Goal: Task Accomplishment & Management: Manage account settings

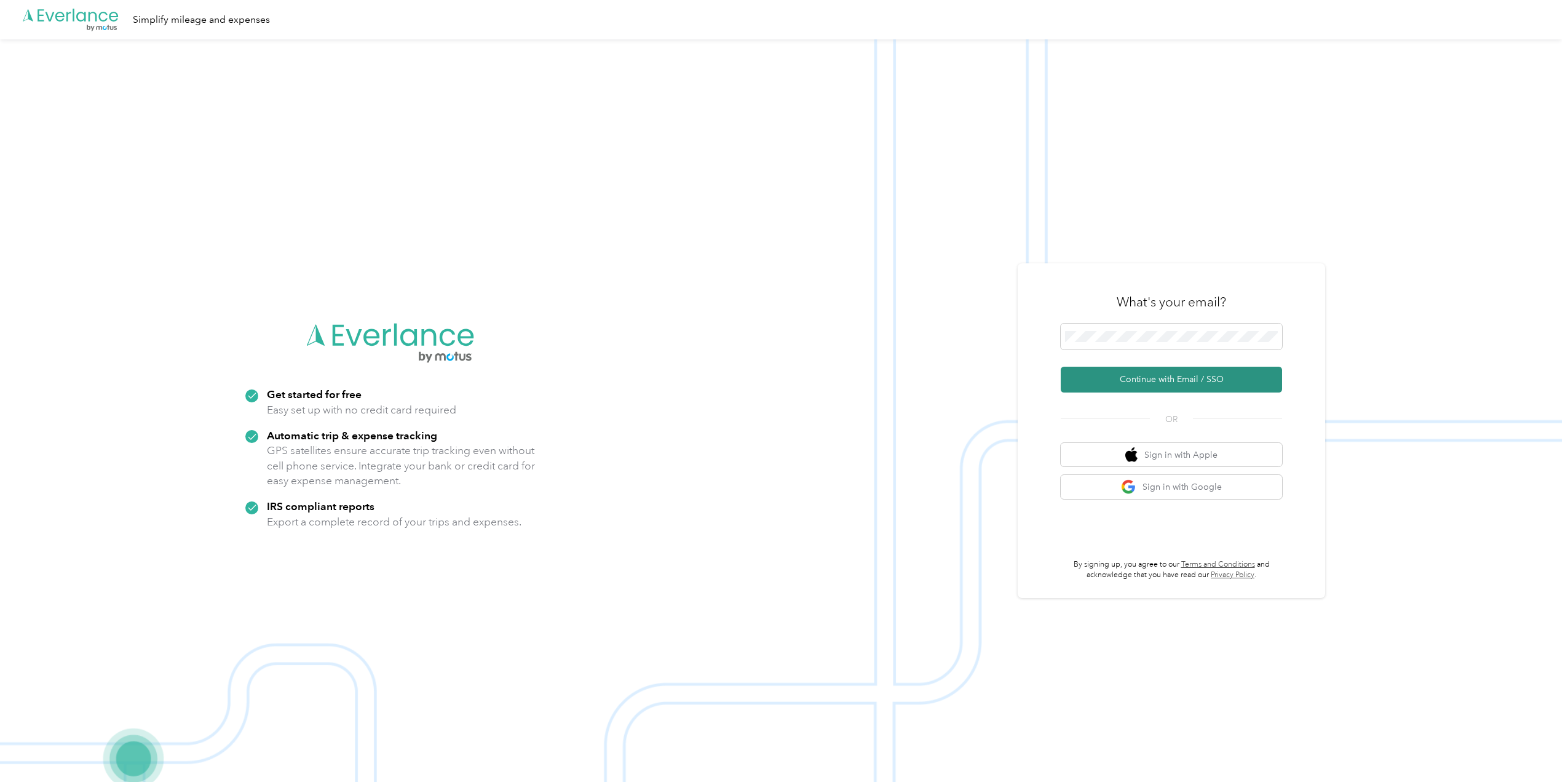
click at [1180, 374] on button "Continue with Email / SSO" at bounding box center [1172, 380] width 221 height 25
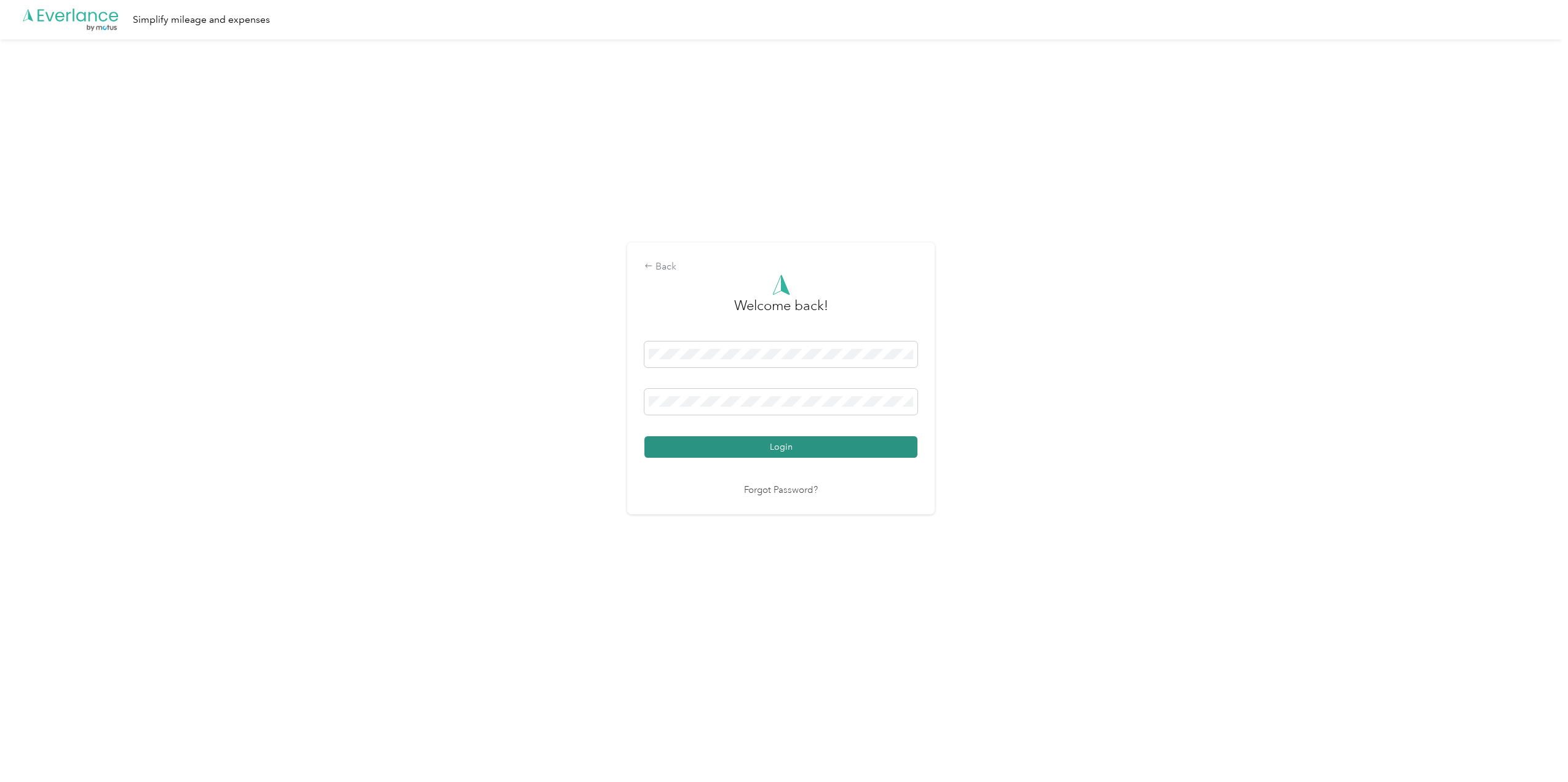
click at [792, 450] on button "Login" at bounding box center [781, 447] width 273 height 22
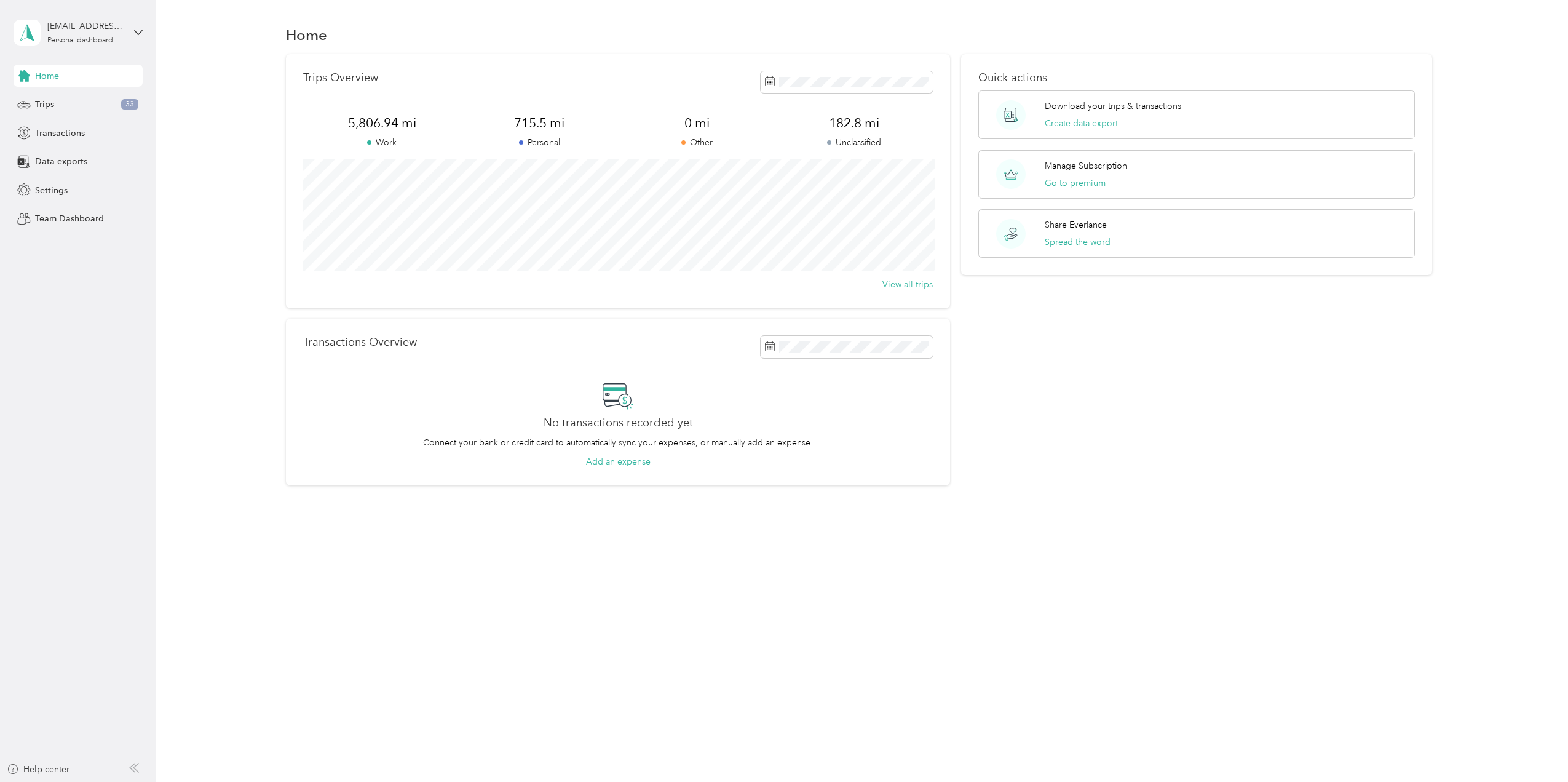
click at [399, 535] on div "Home Trips Overview 5,806.94 mi Work 715.5 mi Personal 0 mi Other 182.8 mi Uncl…" at bounding box center [859, 276] width 1406 height 553
click at [40, 188] on span "Settings" at bounding box center [51, 190] width 32 height 13
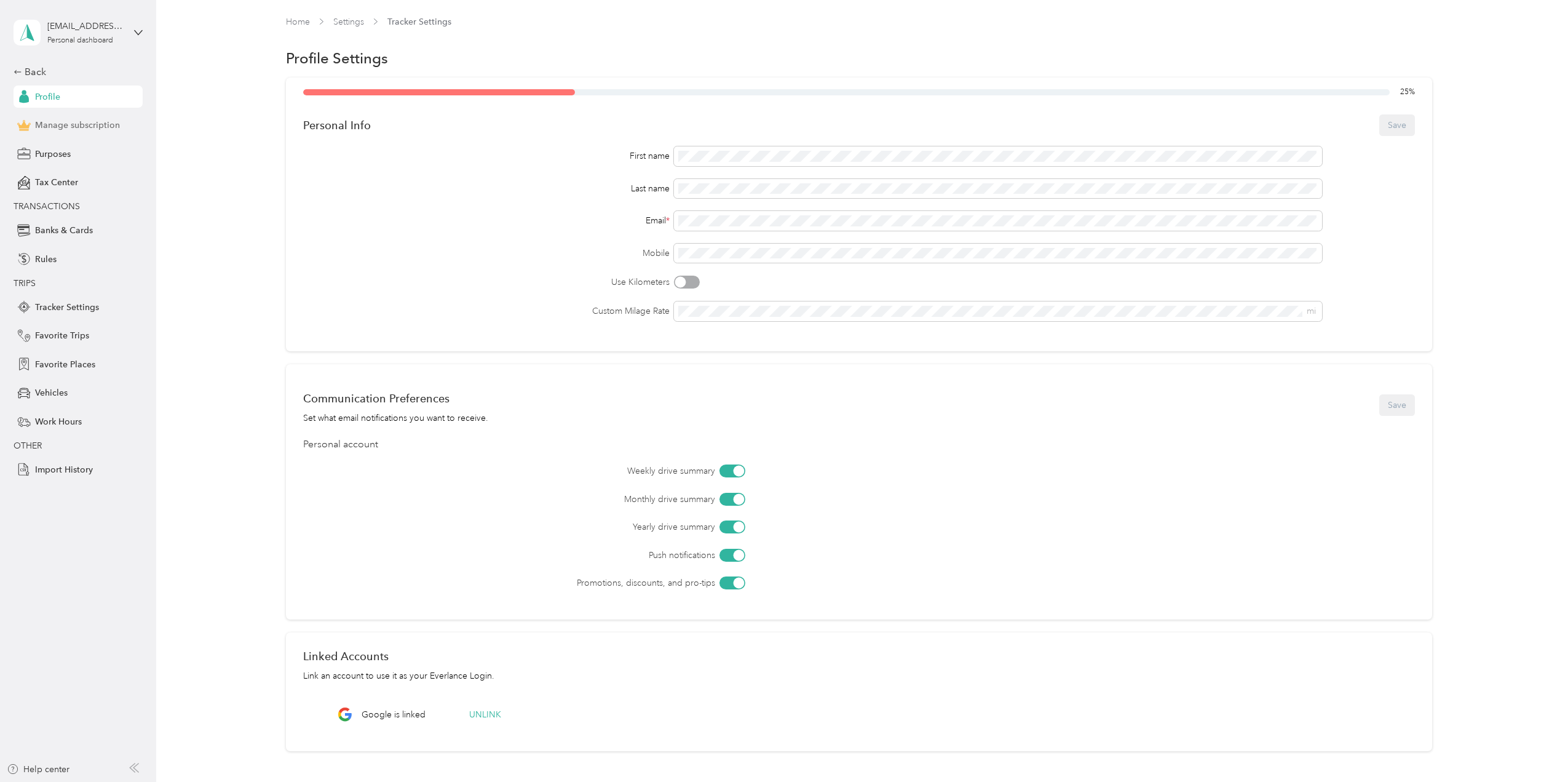
click at [100, 118] on span "Manage subscription" at bounding box center [77, 124] width 85 height 13
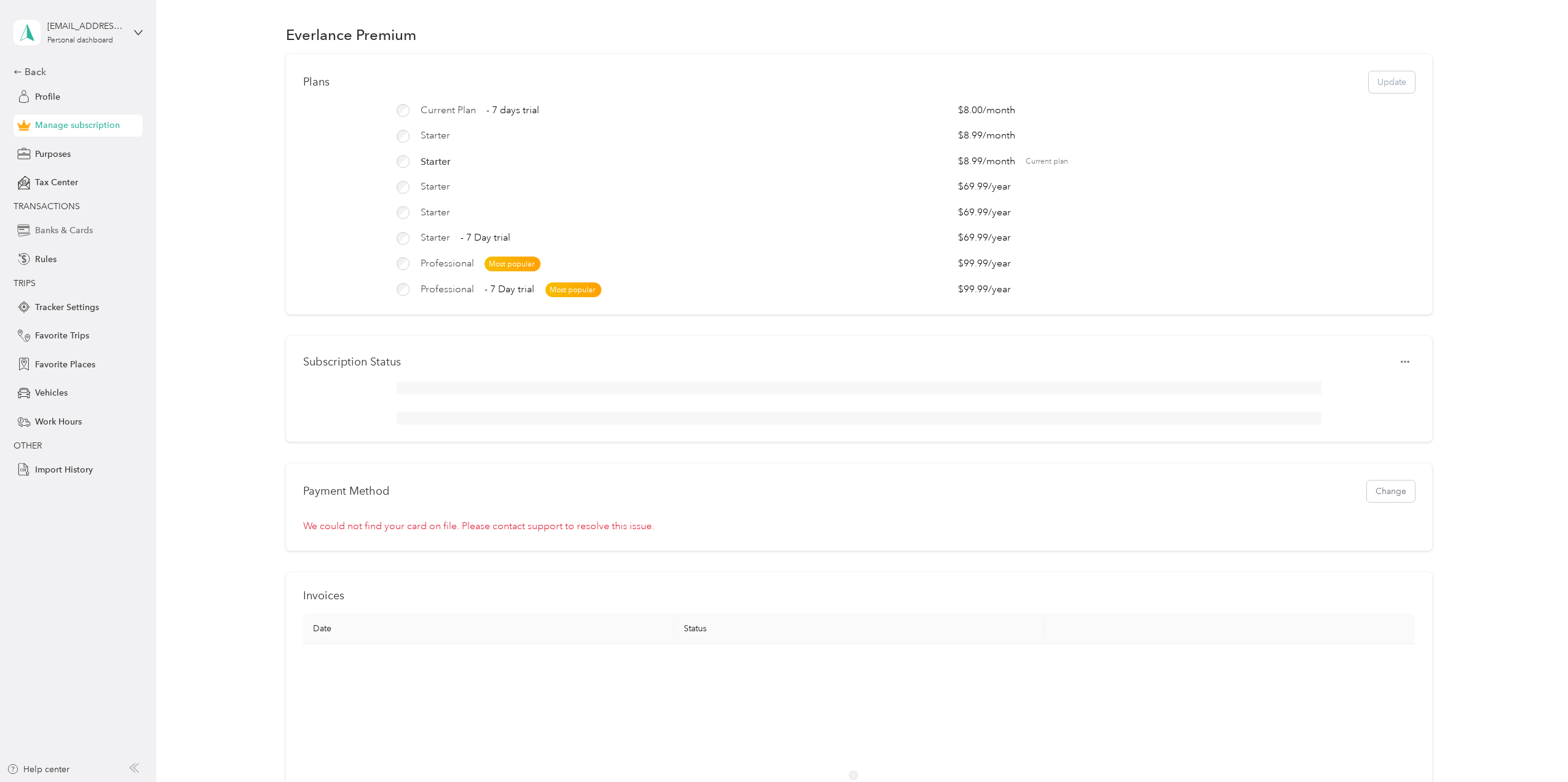
click at [73, 226] on span "Banks & Cards" at bounding box center [64, 230] width 58 height 13
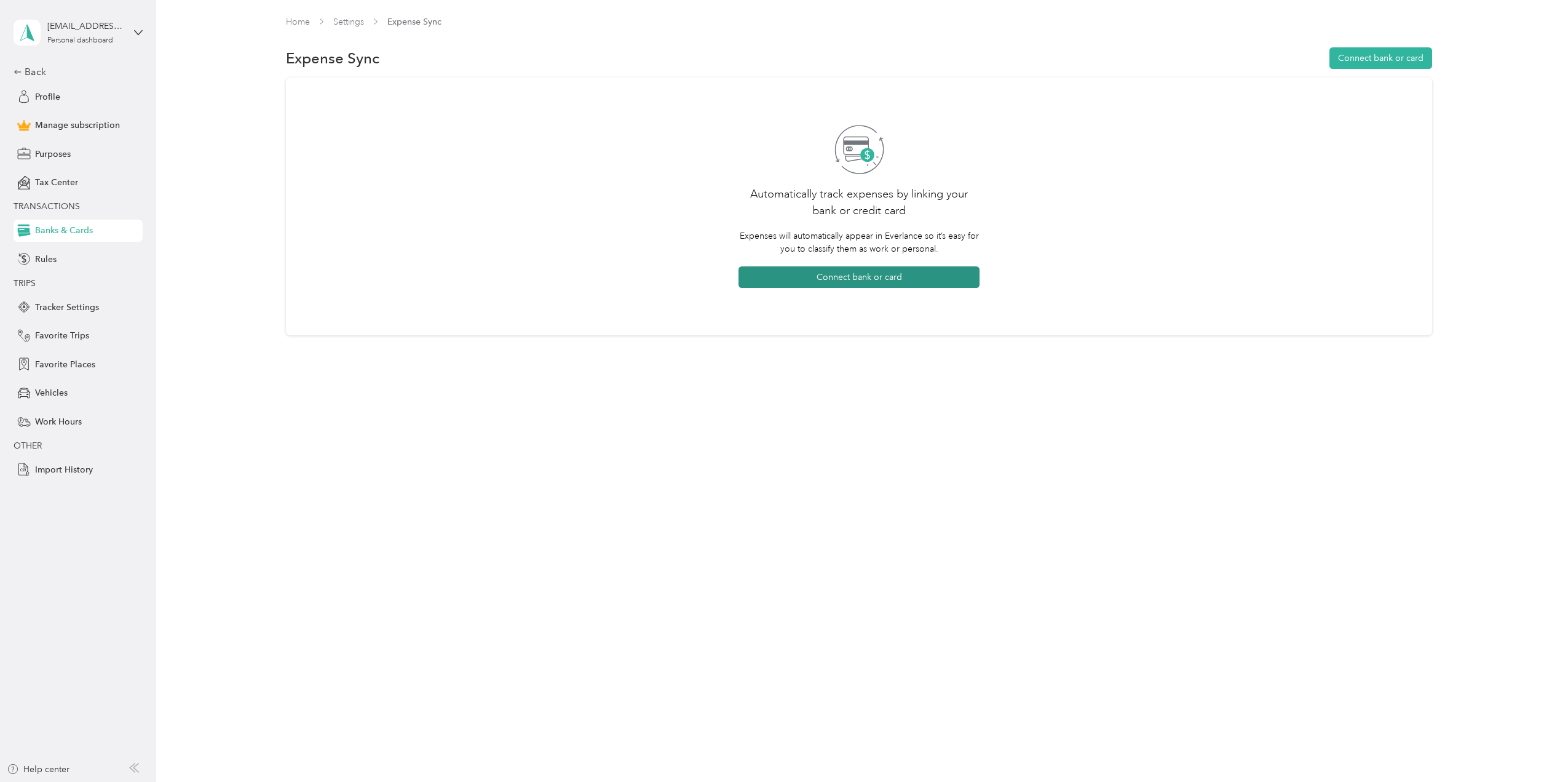
click at [886, 277] on button "Connect bank or card" at bounding box center [859, 277] width 241 height 22
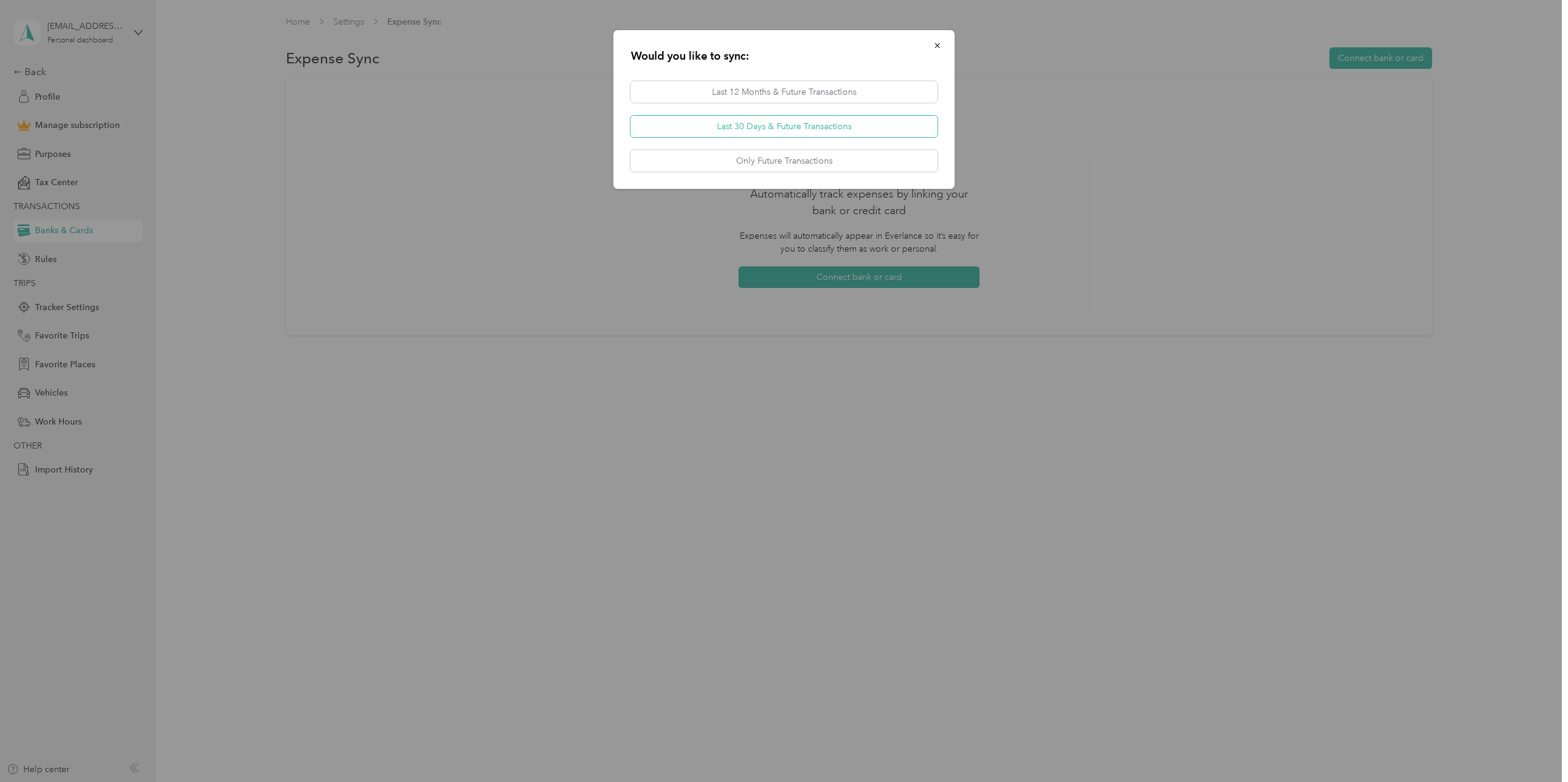
click at [871, 124] on button "Last 30 Days & Future Transactions" at bounding box center [784, 126] width 307 height 22
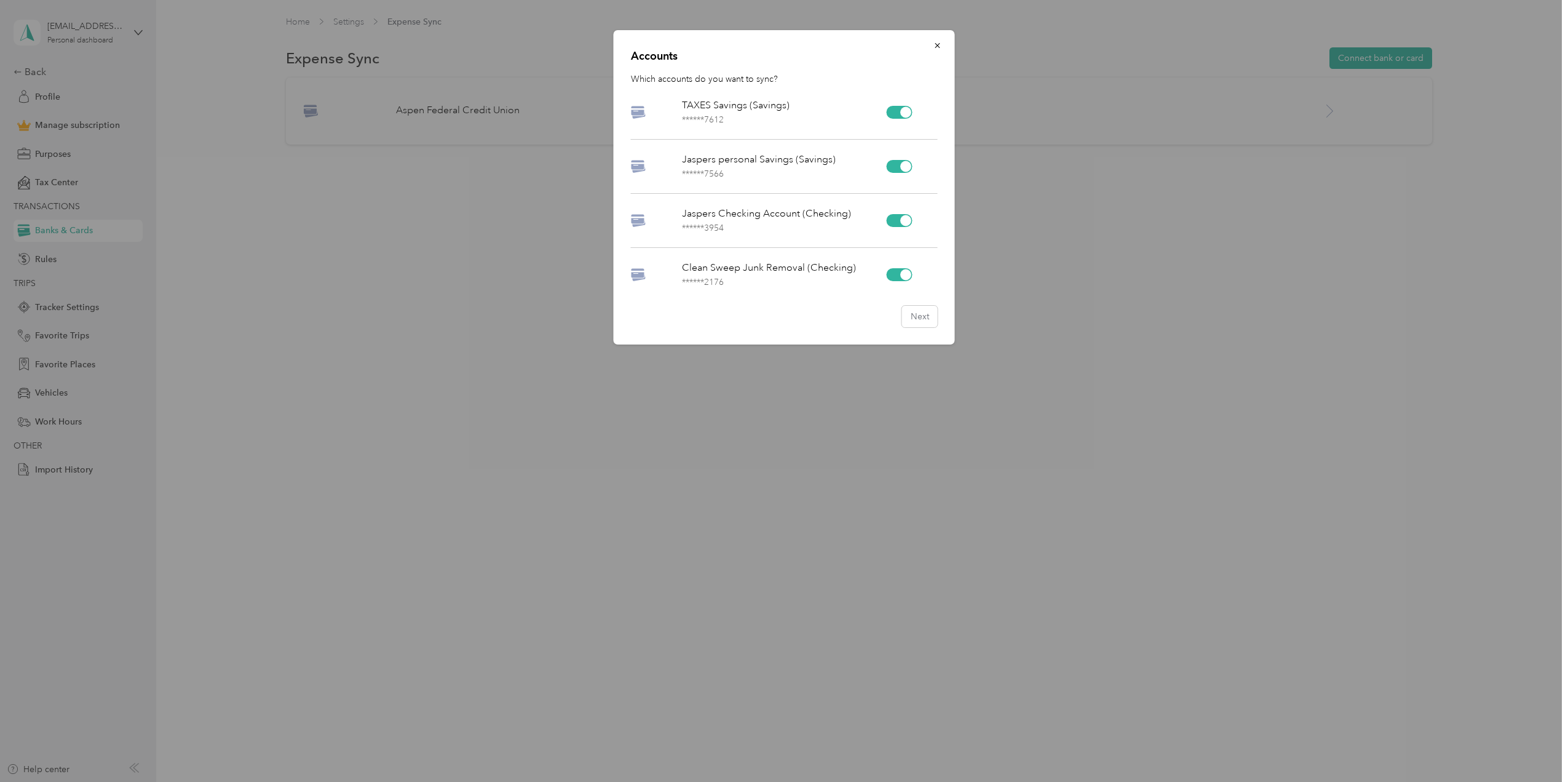
click at [896, 109] on div at bounding box center [899, 112] width 25 height 13
click at [899, 166] on div at bounding box center [899, 165] width 25 height 13
click at [903, 279] on div at bounding box center [905, 274] width 11 height 11
click at [918, 316] on button "Next" at bounding box center [919, 316] width 35 height 22
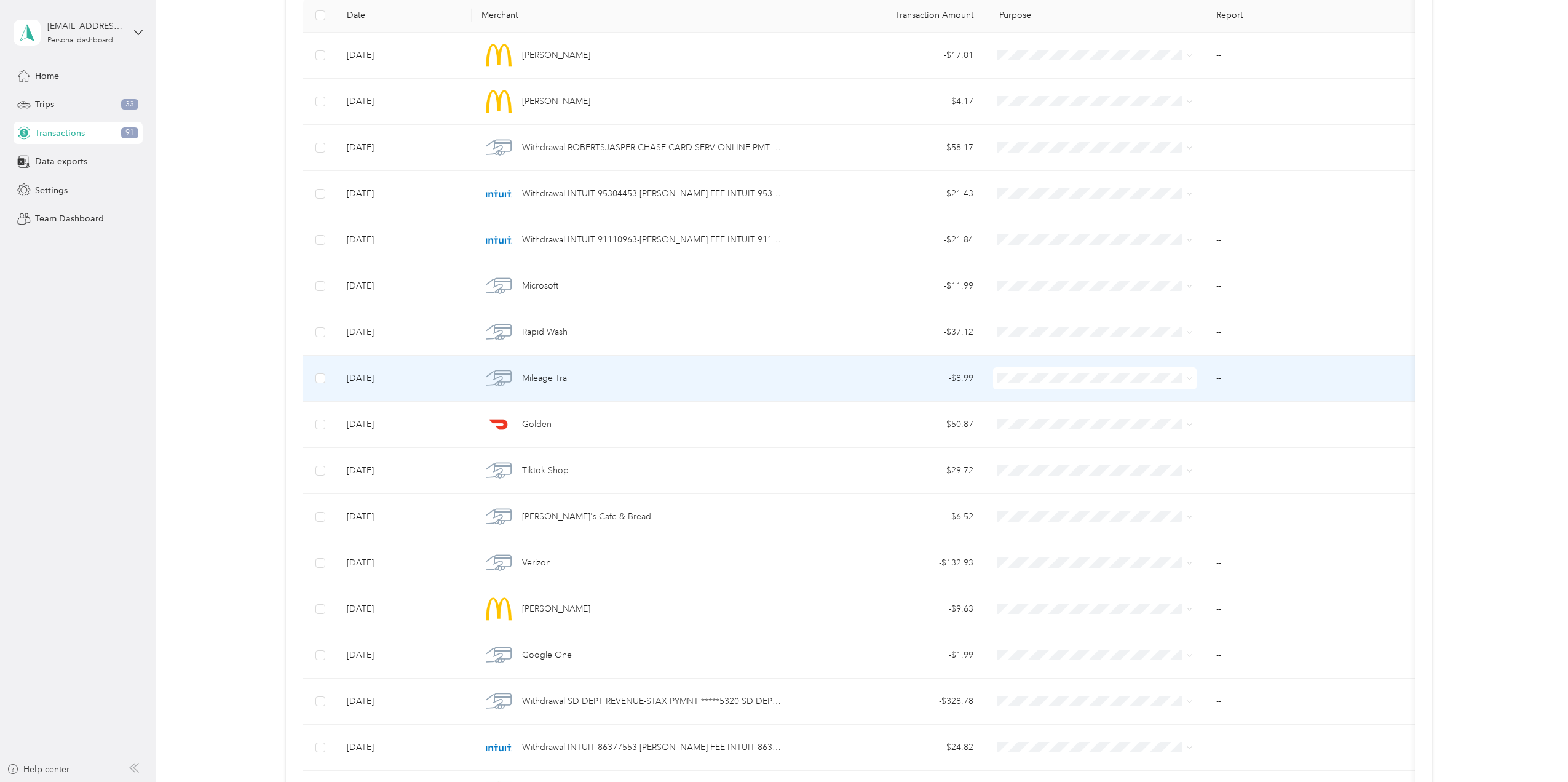
scroll to position [62, 0]
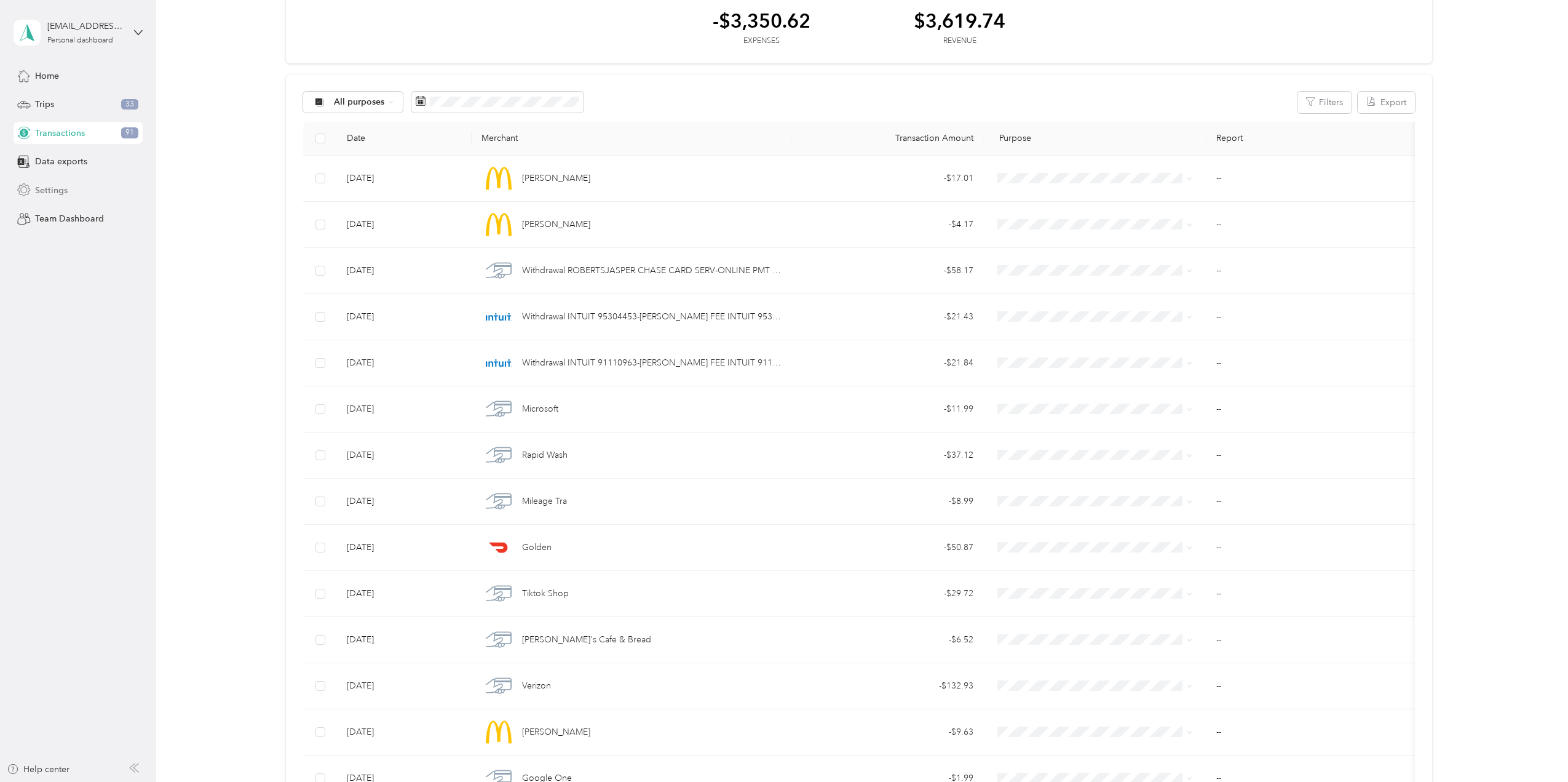
click at [39, 189] on span "Settings" at bounding box center [51, 190] width 32 height 13
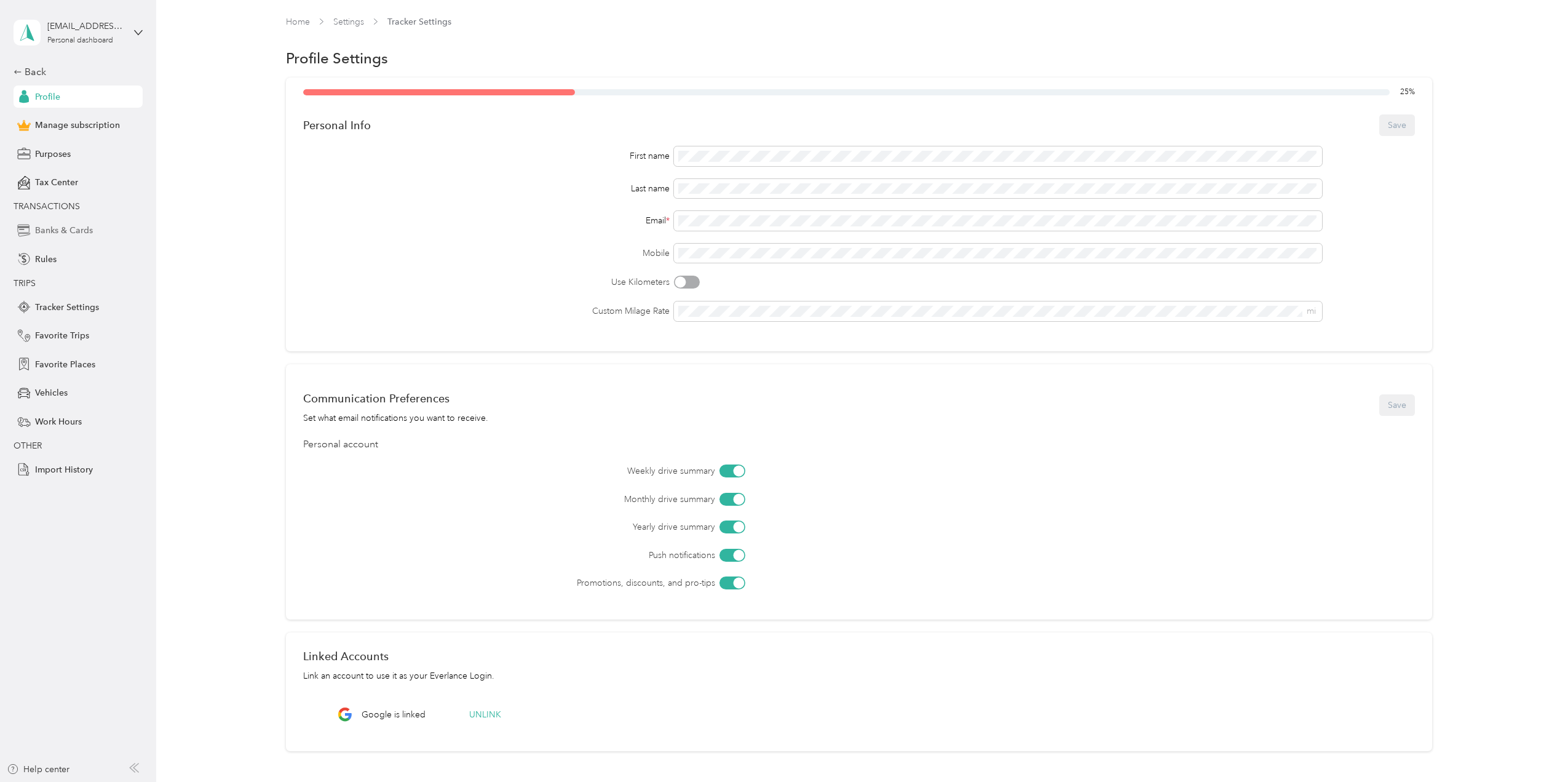
click at [65, 227] on span "Banks & Cards" at bounding box center [64, 230] width 58 height 13
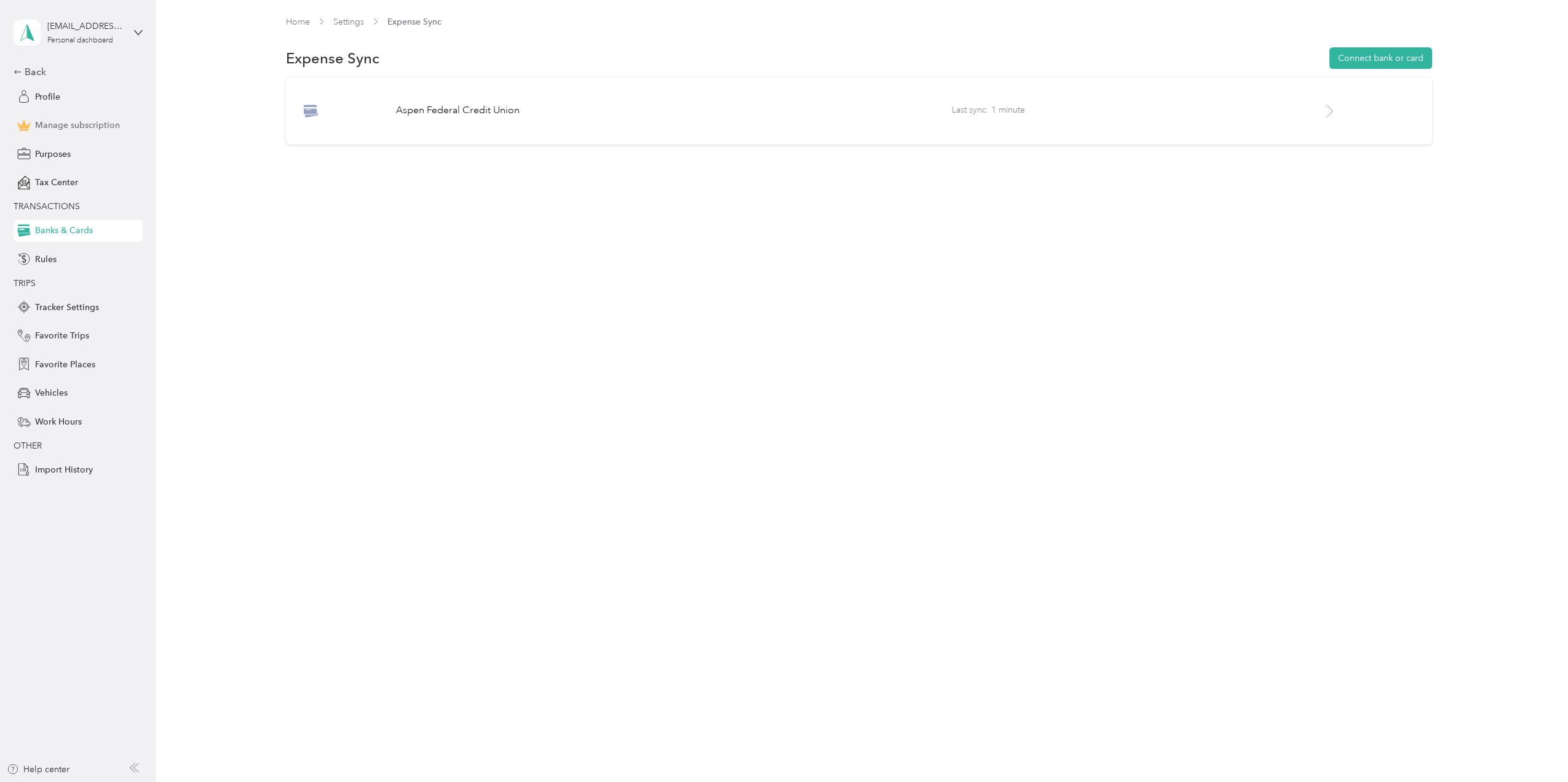
click at [98, 124] on span "Manage subscription" at bounding box center [77, 124] width 85 height 13
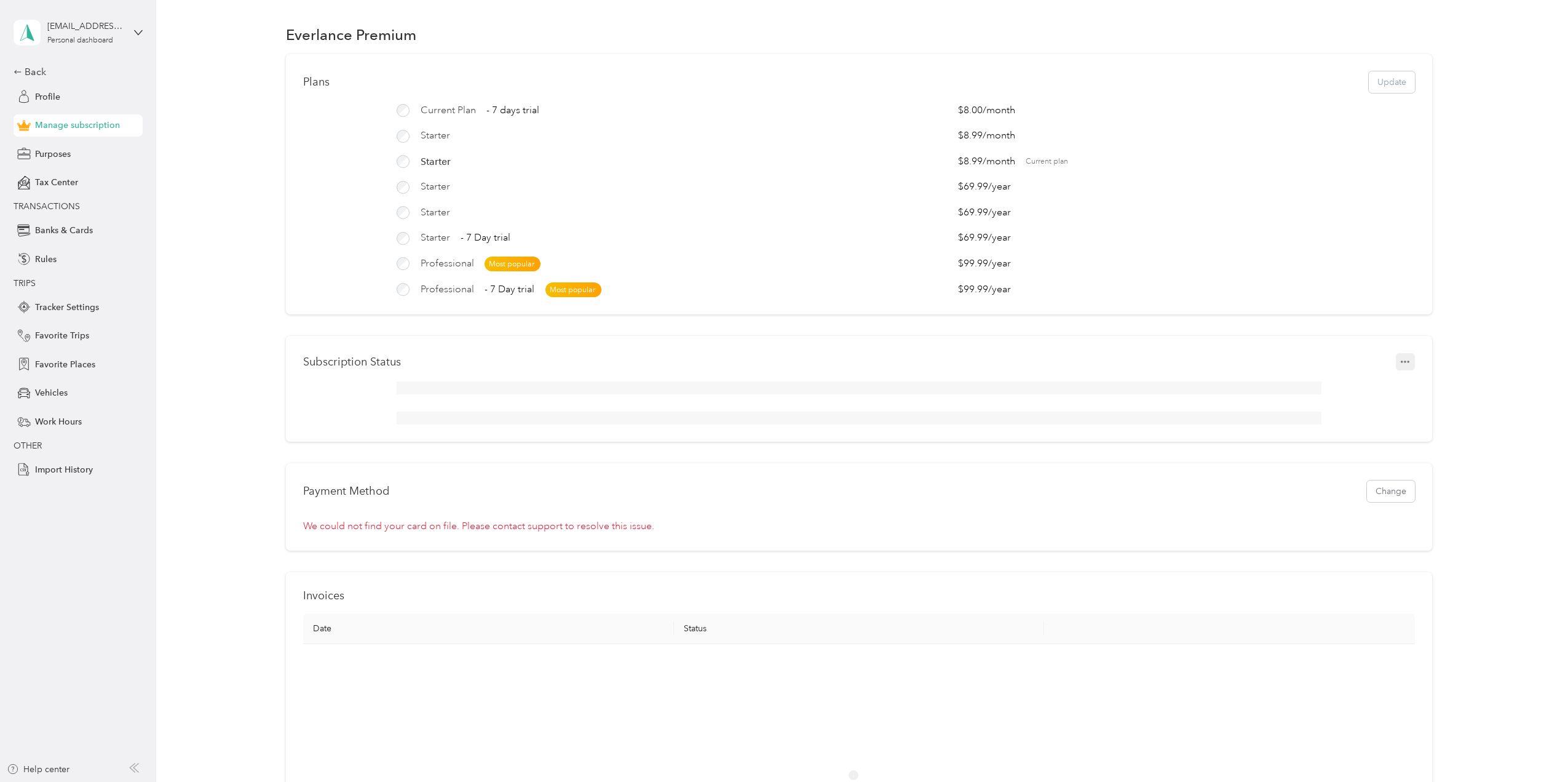
click at [1403, 371] on button "button" at bounding box center [1406, 362] width 20 height 18
click at [1186, 354] on div "Subscription Status" at bounding box center [859, 389] width 1146 height 106
click at [1392, 502] on button "Change" at bounding box center [1391, 491] width 48 height 22
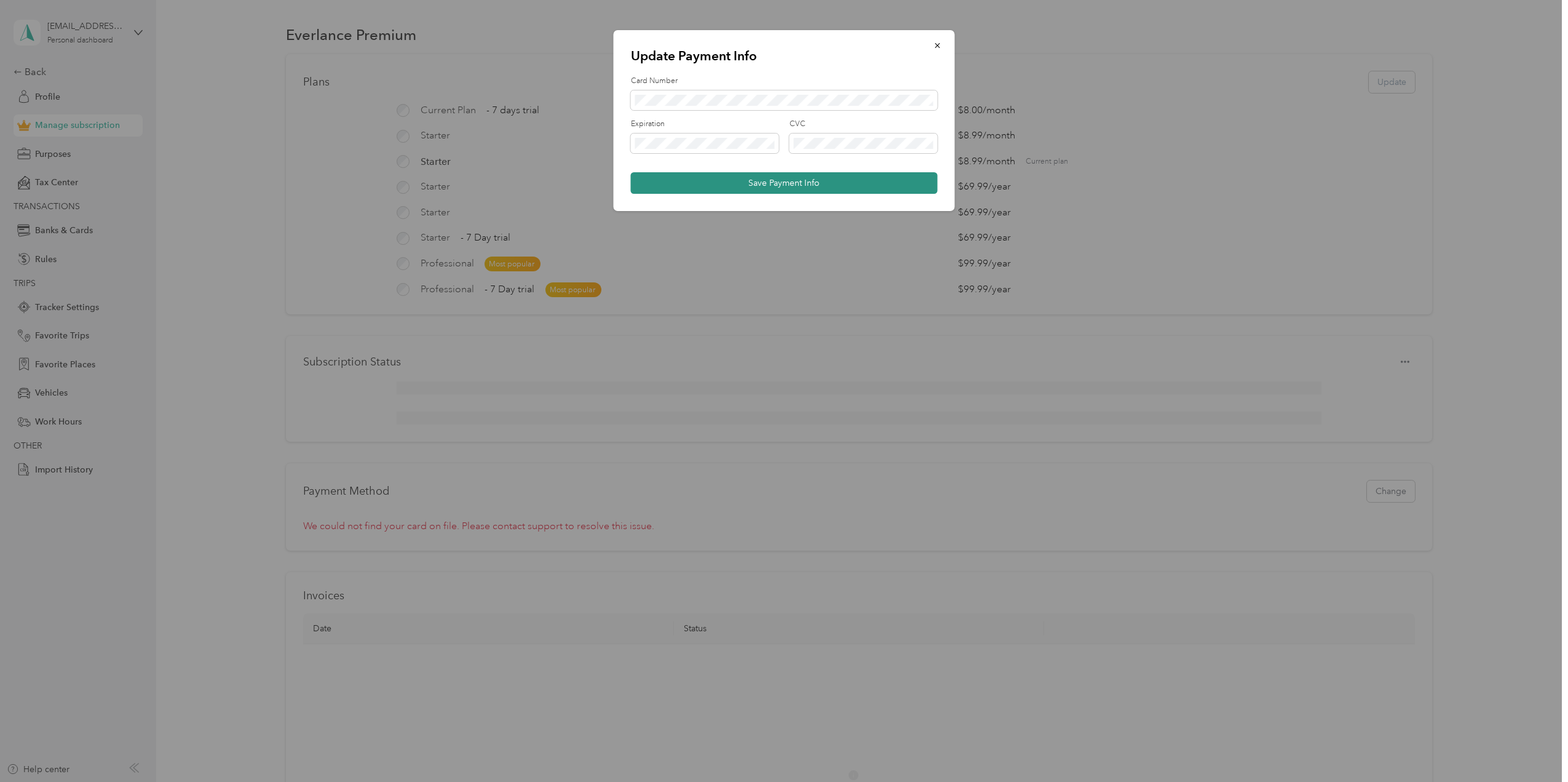
click at [770, 183] on button "Save Payment Info" at bounding box center [784, 183] width 307 height 22
click at [631, 172] on button "Save Payment Info" at bounding box center [784, 183] width 307 height 22
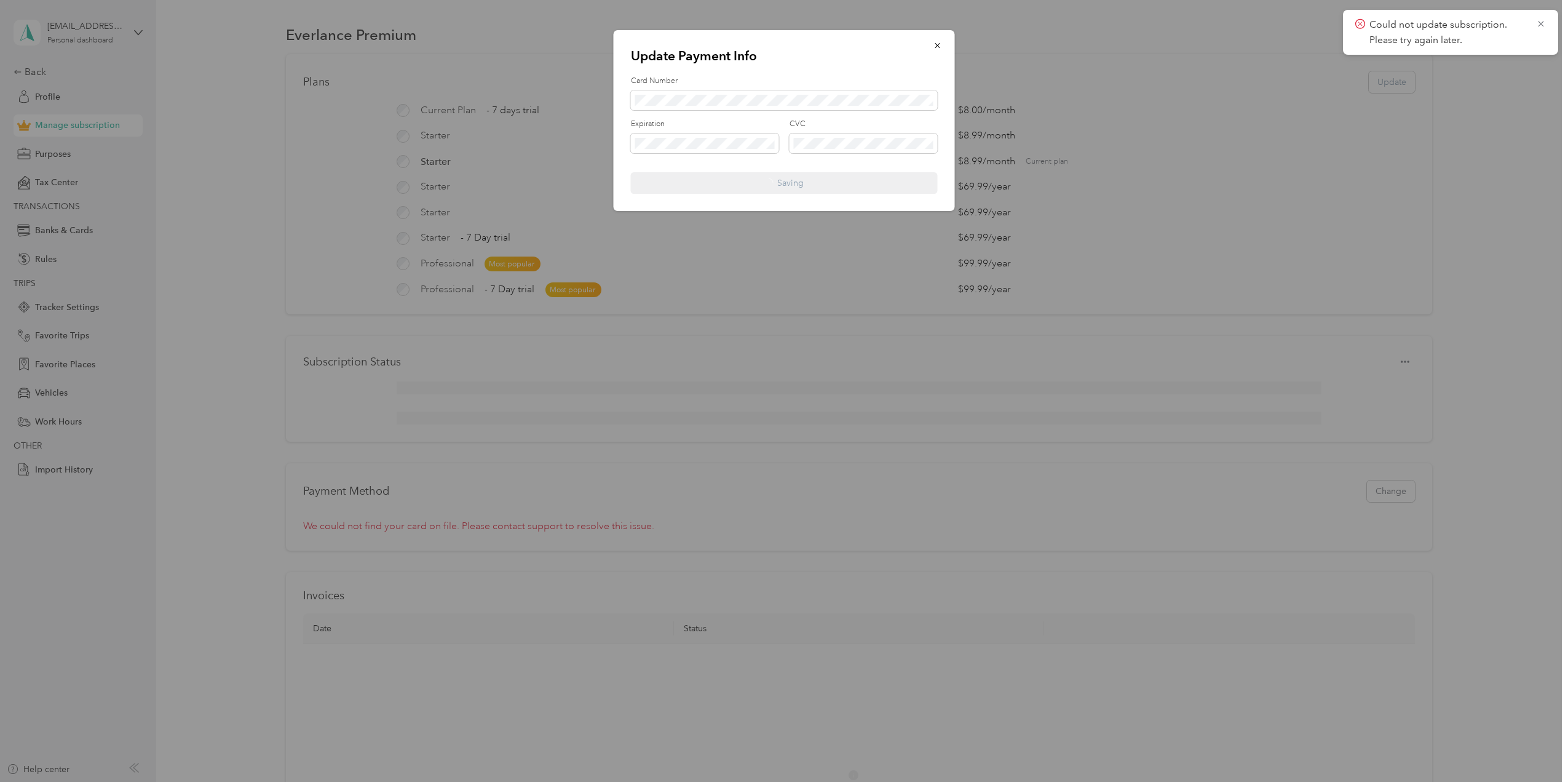
click at [784, 181] on form "Card Number Expiration CVC Saving" at bounding box center [784, 134] width 307 height 118
click at [750, 145] on div "Expiration CVC" at bounding box center [784, 140] width 307 height 43
click at [1544, 24] on icon at bounding box center [1542, 23] width 10 height 11
click at [942, 408] on div at bounding box center [784, 391] width 1568 height 782
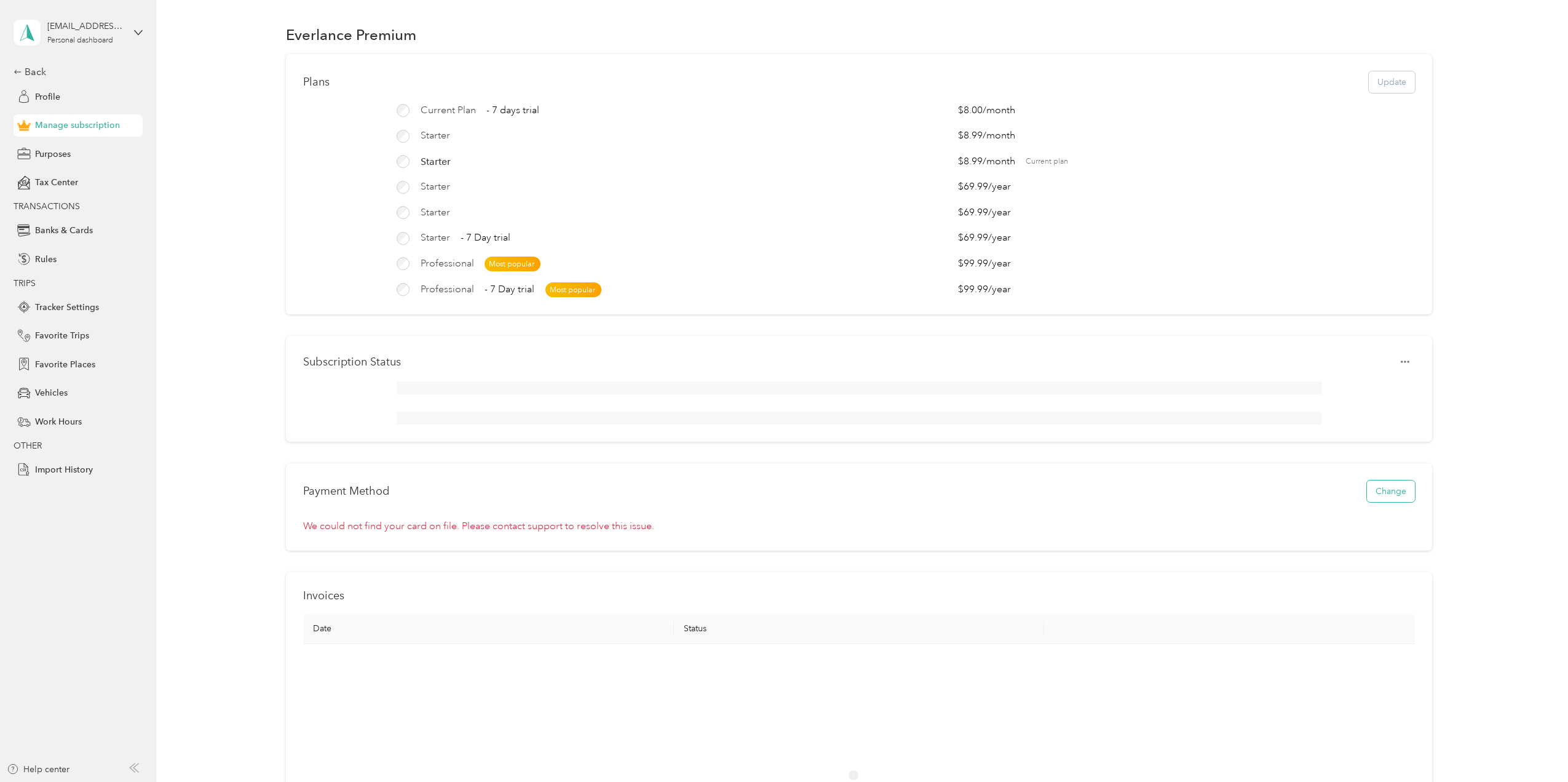
click at [1384, 500] on button "Change" at bounding box center [1391, 491] width 48 height 22
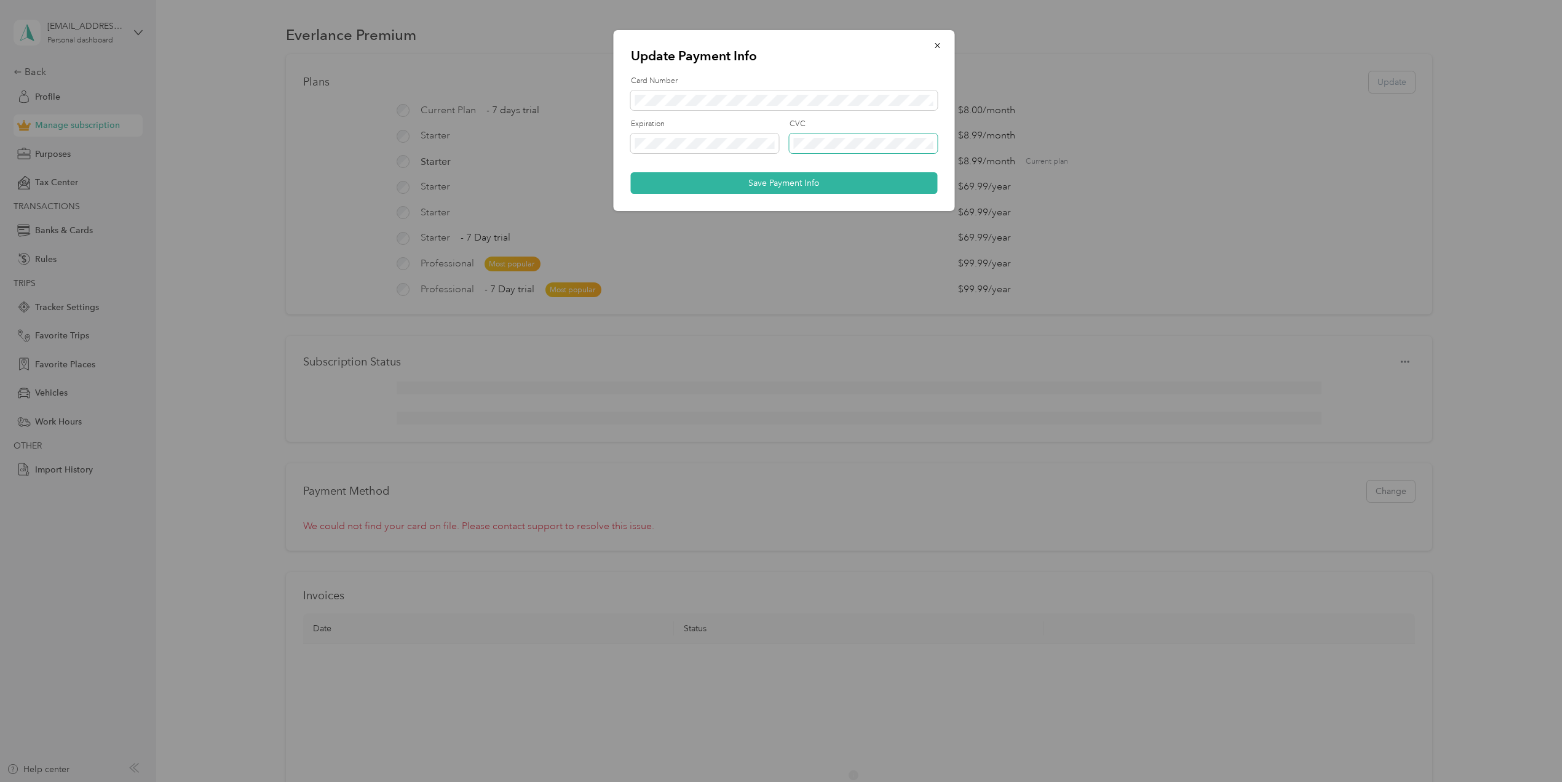
click at [835, 151] on span at bounding box center [864, 143] width 149 height 20
click at [840, 186] on button "Save Payment Info" at bounding box center [784, 183] width 307 height 22
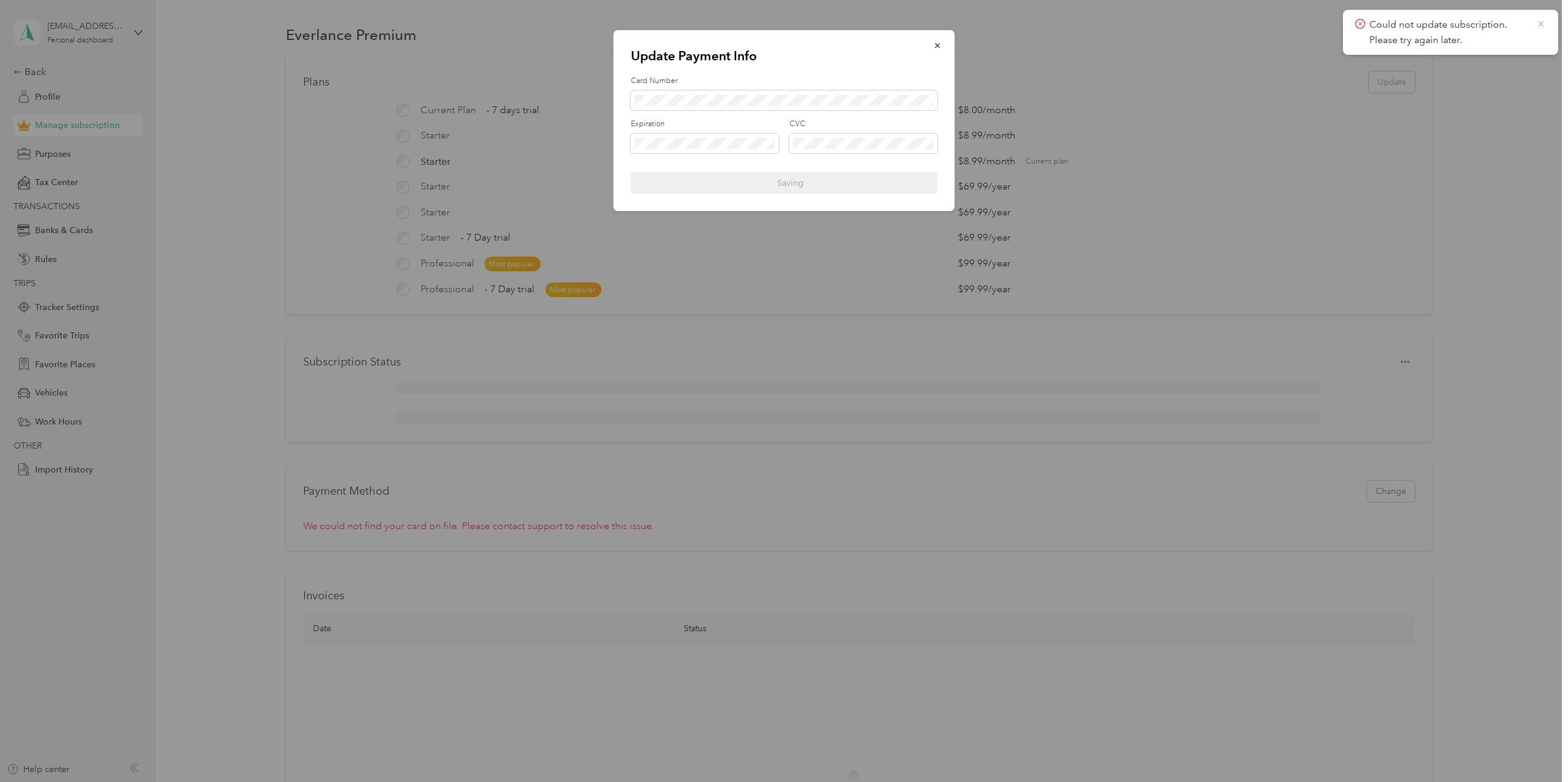
click at [1537, 23] on icon at bounding box center [1542, 23] width 10 height 11
click at [941, 46] on icon "button" at bounding box center [937, 45] width 9 height 9
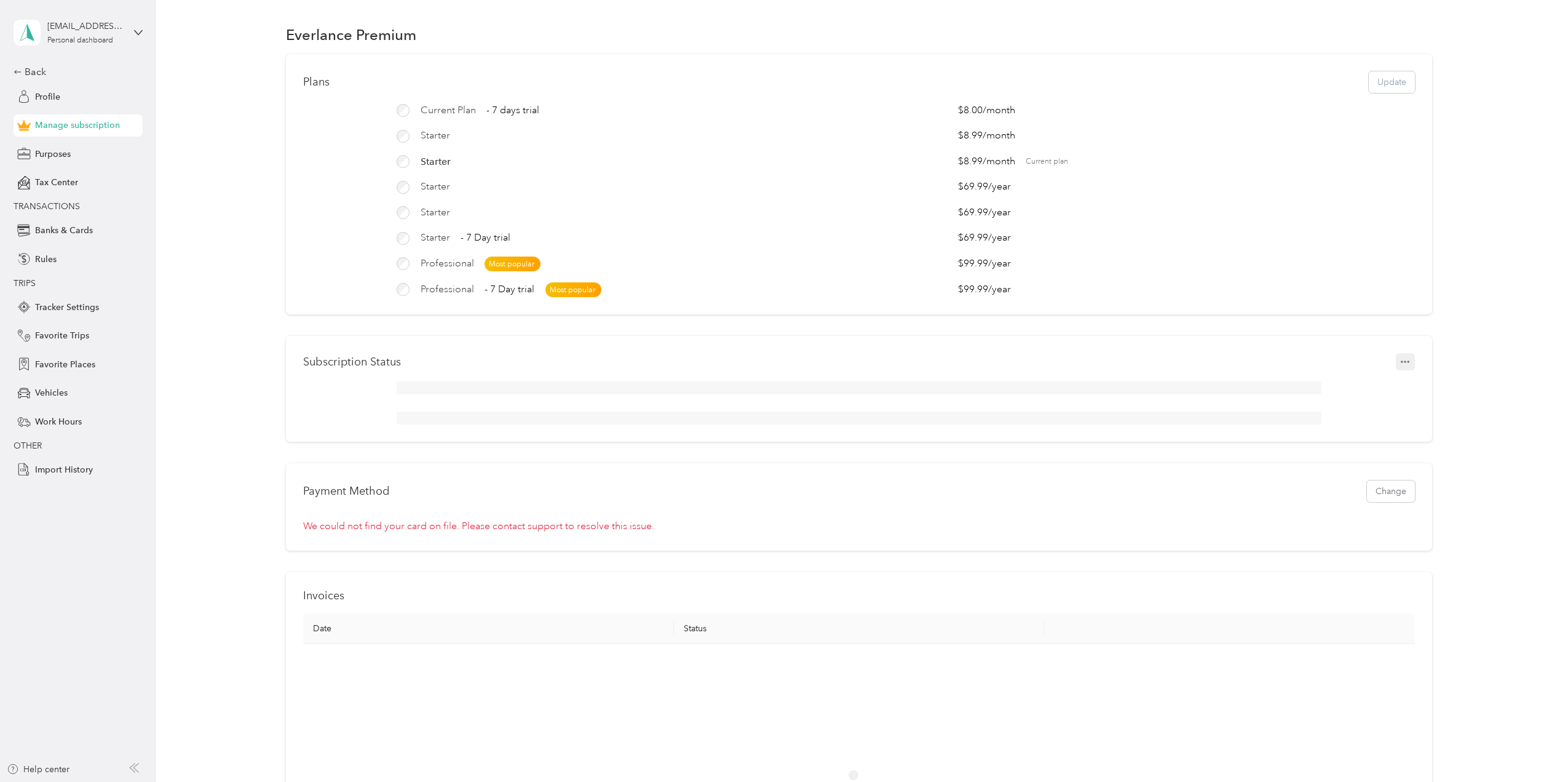
click at [1403, 366] on icon "button" at bounding box center [1405, 361] width 9 height 9
click at [1518, 233] on div "Plans Update Current Plan - 7 days trial $8.00 / month Starter $8.99 / month St…" at bounding box center [859, 529] width 1375 height 949
